Goal: Information Seeking & Learning: Learn about a topic

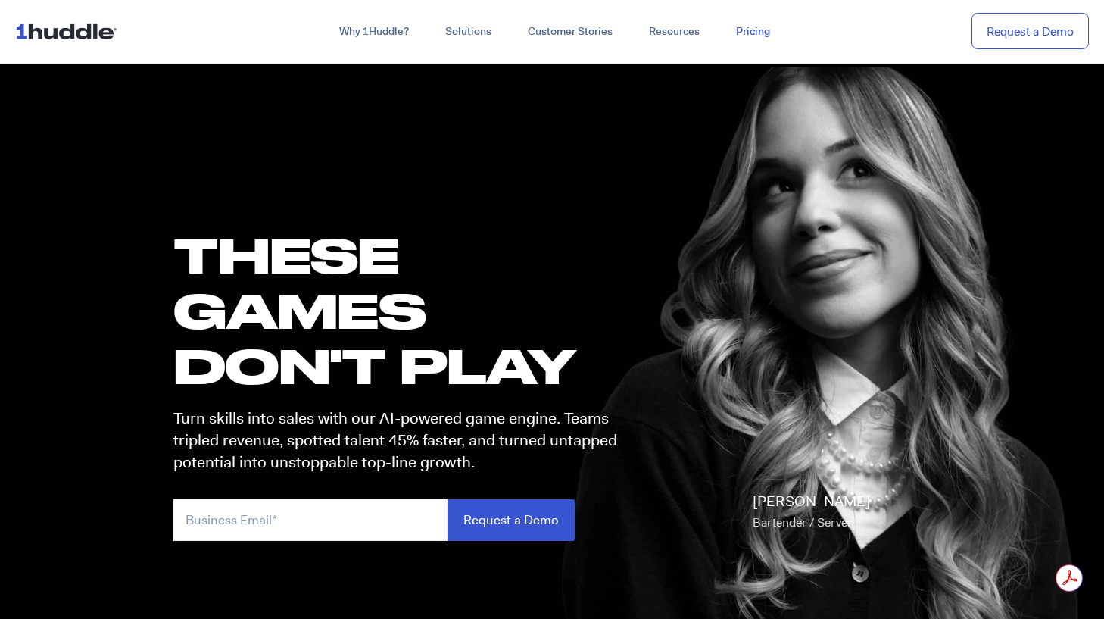
click at [760, 32] on link "Pricing" at bounding box center [753, 31] width 70 height 27
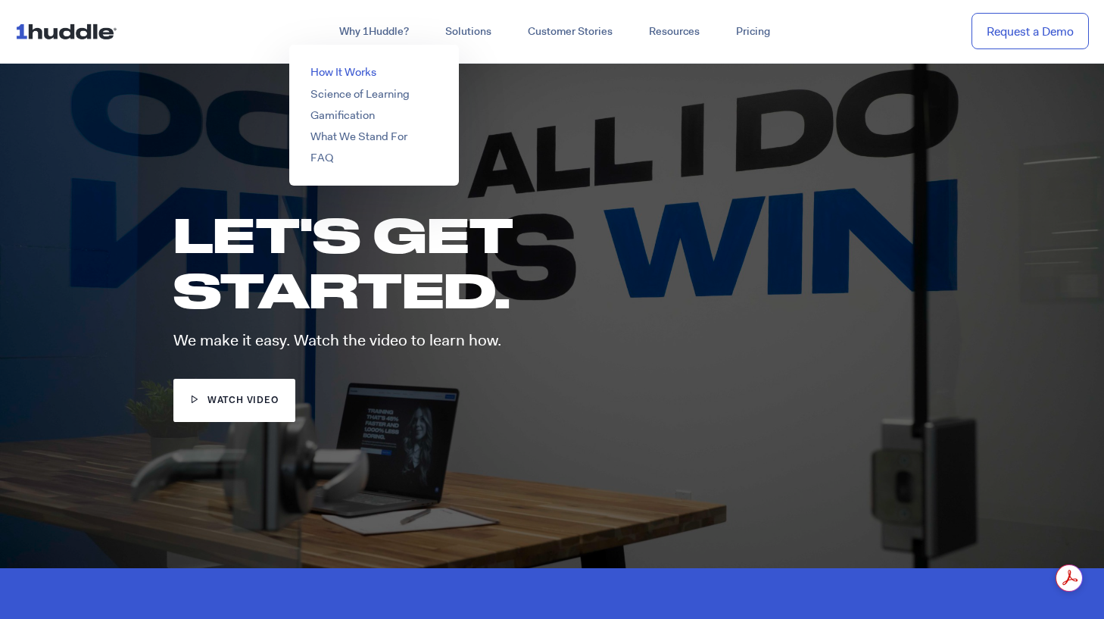
click at [359, 80] on li "How It Works" at bounding box center [374, 72] width 170 height 16
click at [360, 70] on link "How It Works" at bounding box center [344, 71] width 66 height 15
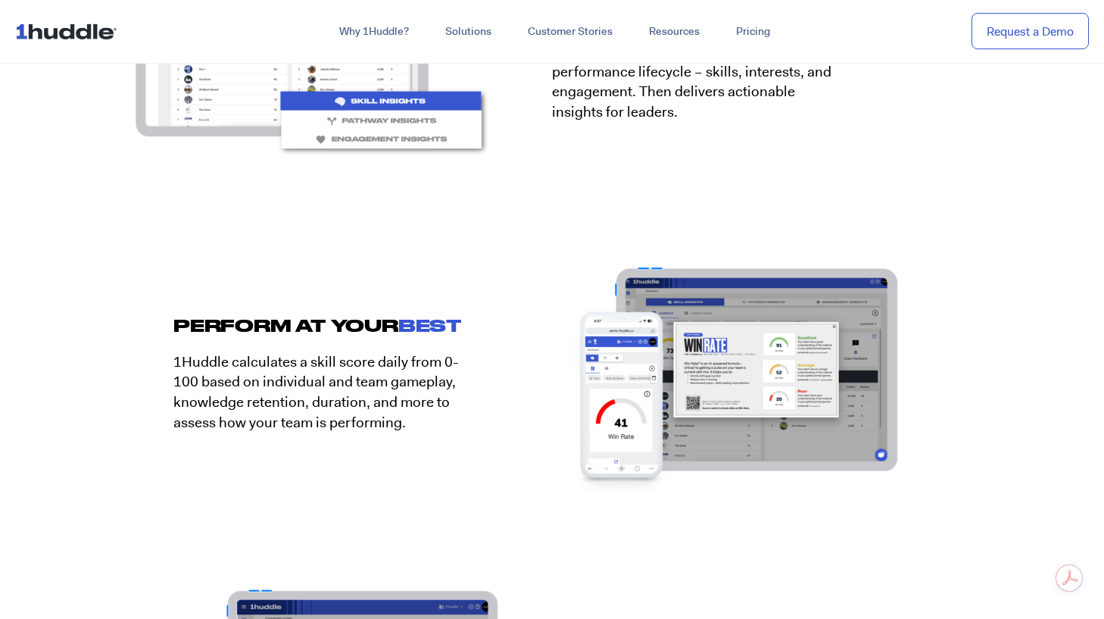
scroll to position [2381, 0]
